Goal: Task Accomplishment & Management: Use online tool/utility

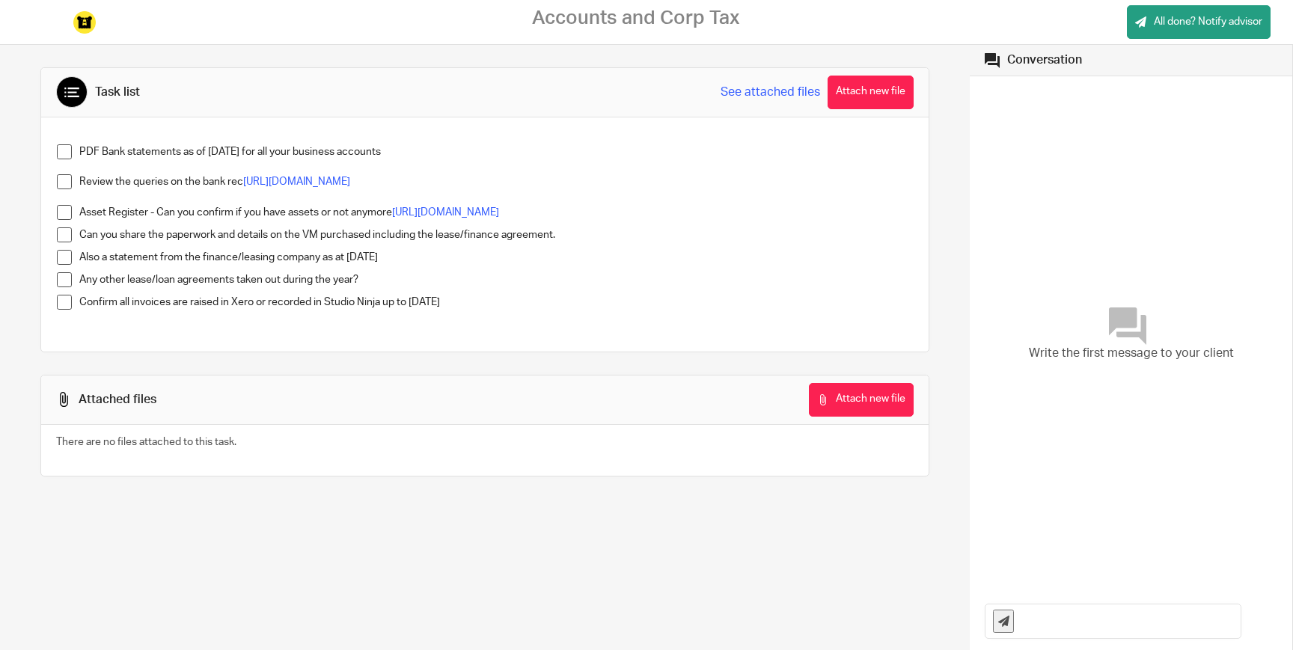
click at [62, 157] on span at bounding box center [64, 151] width 15 height 15
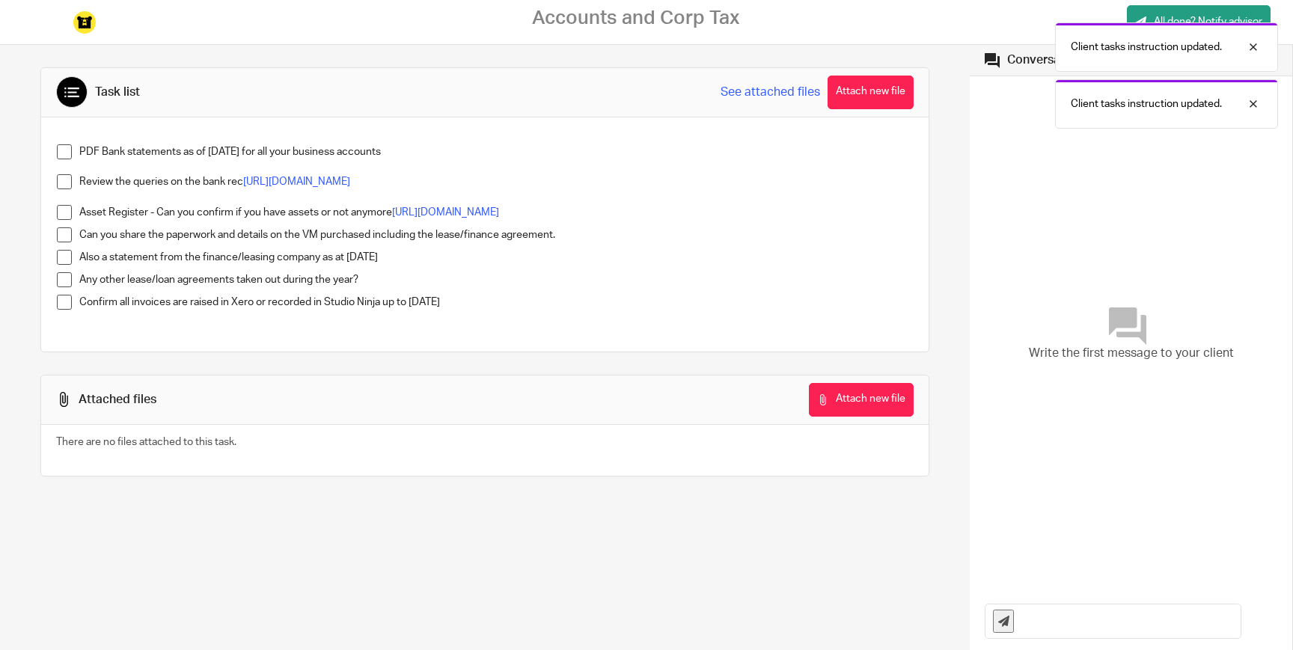
click at [778, 93] on div "Client tasks instruction updated. Client tasks instruction updated." at bounding box center [961, 72] width 631 height 114
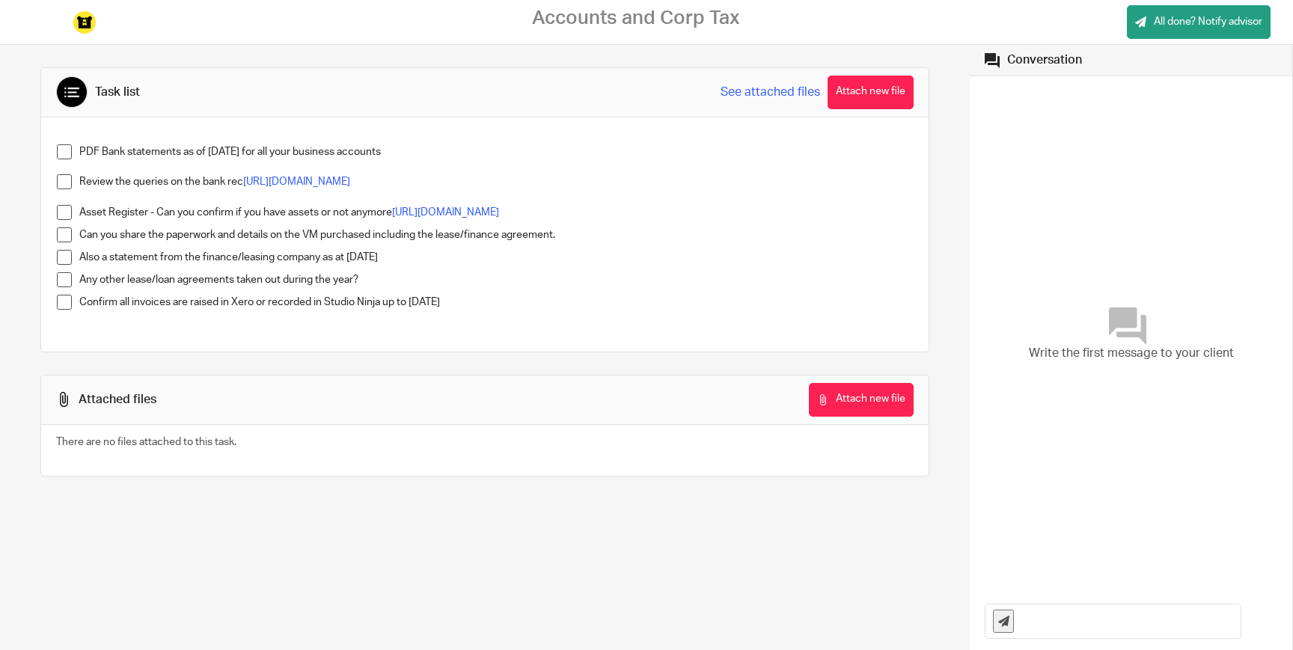
click at [879, 44] on div "Accounts and Corp Tax All done? Notify advisor" at bounding box center [646, 22] width 1293 height 45
click at [841, 88] on button "Attach new file" at bounding box center [870, 93] width 86 height 34
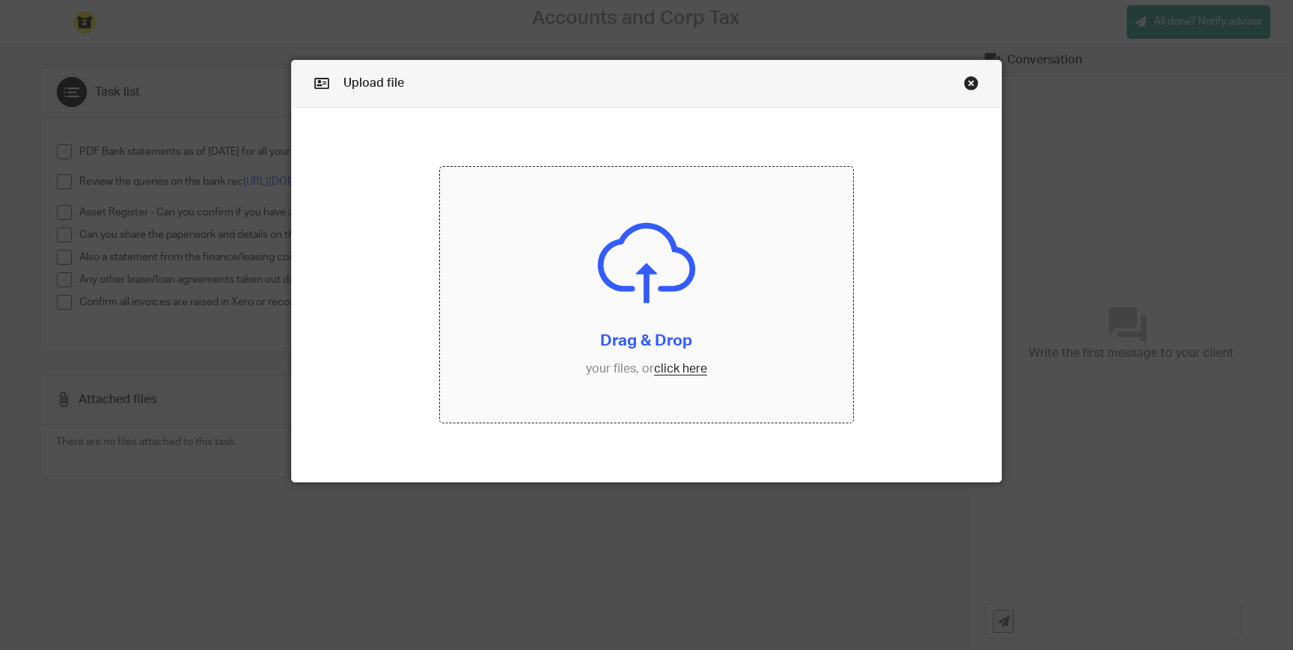
click at [686, 374] on input "file" at bounding box center [646, 295] width 412 height 256
click at [650, 247] on input "file" at bounding box center [646, 295] width 412 height 256
click at [200, 642] on div "Upload file Drag & Drop your files, or click here Files uploading..." at bounding box center [646, 325] width 1293 height 650
click at [607, 286] on input "file" at bounding box center [646, 295] width 412 height 256
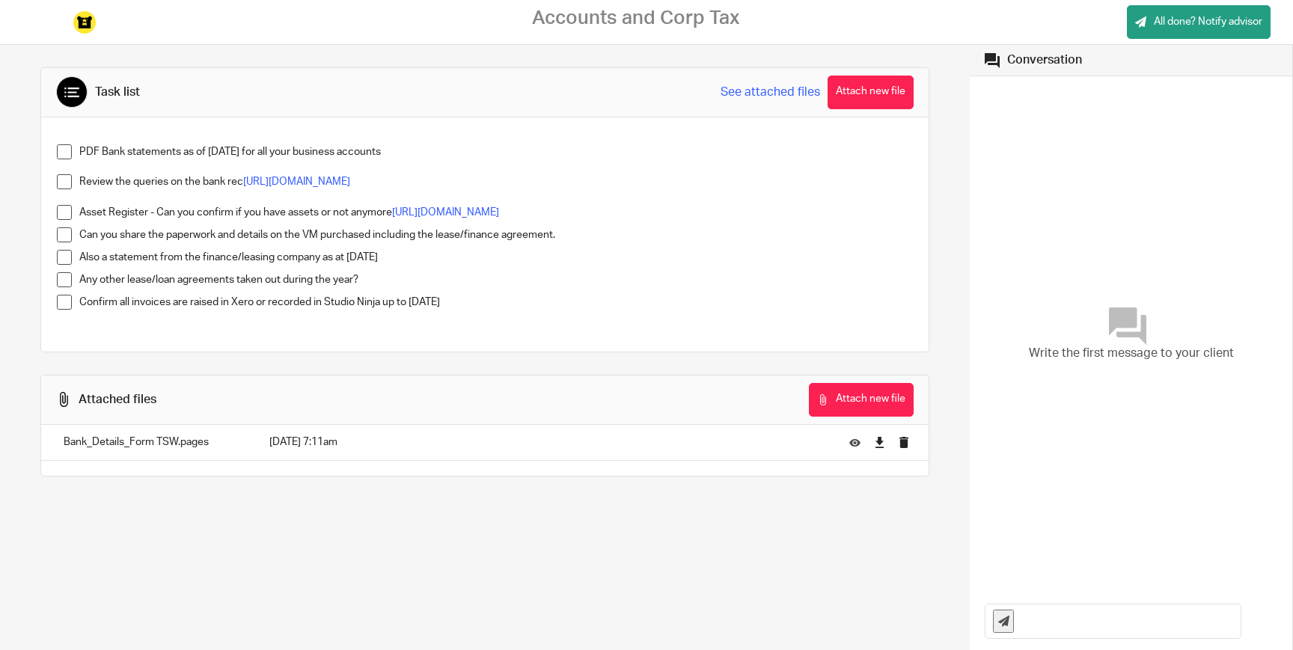
click at [58, 153] on span at bounding box center [64, 151] width 15 height 15
click at [342, 181] on link "[URL][DOMAIN_NAME]" at bounding box center [296, 182] width 107 height 10
click at [444, 213] on link "[URL][DOMAIN_NAME]" at bounding box center [445, 212] width 107 height 10
click at [67, 211] on span at bounding box center [64, 212] width 15 height 15
click at [886, 86] on button "Attach new file" at bounding box center [870, 93] width 86 height 34
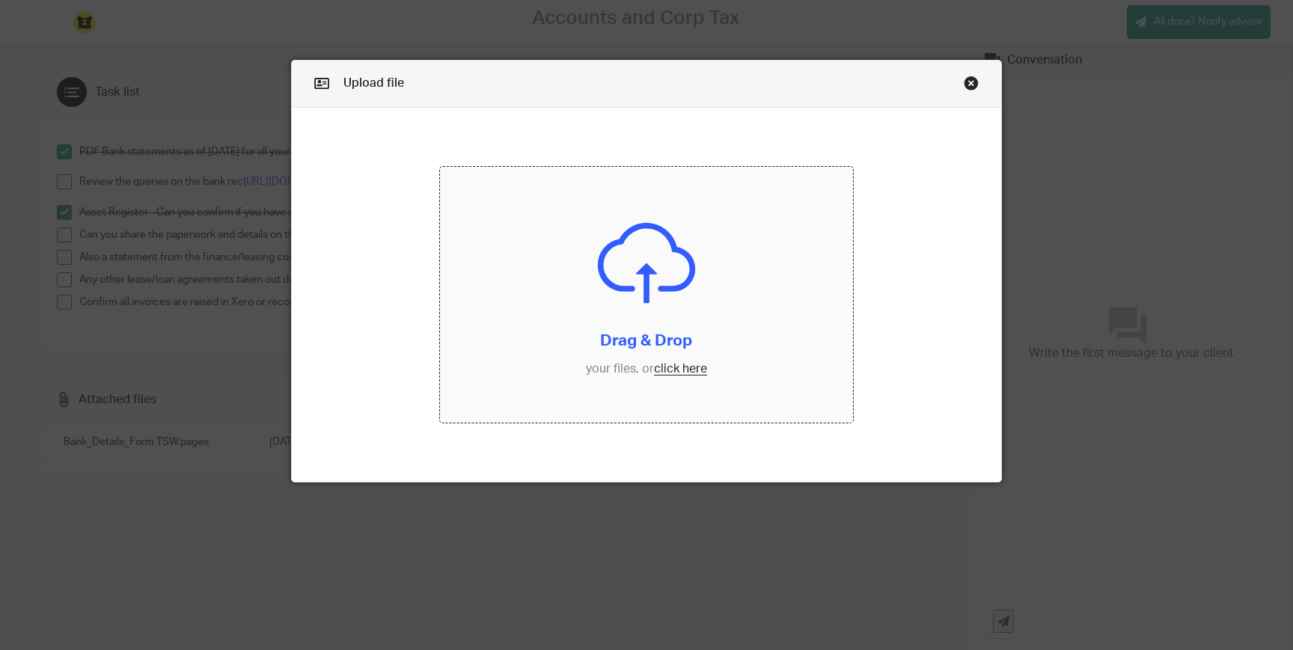
click at [649, 318] on input "file" at bounding box center [646, 295] width 412 height 256
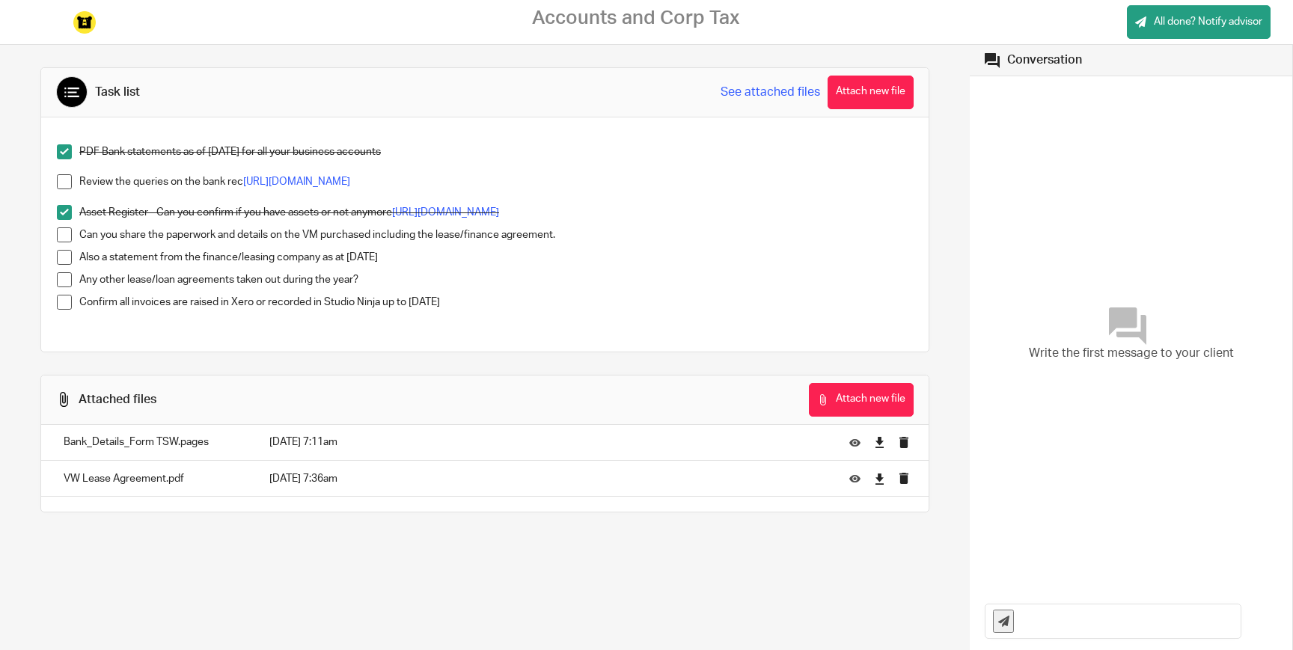
click at [70, 242] on span at bounding box center [64, 234] width 15 height 15
click at [62, 287] on span at bounding box center [64, 279] width 15 height 15
click at [63, 295] on li "Any other lease/loan agreements taken out during the year?" at bounding box center [485, 283] width 856 height 22
click at [65, 310] on span at bounding box center [64, 302] width 15 height 15
click at [1255, 47] on div at bounding box center [1242, 47] width 40 height 18
